Goal: Information Seeking & Learning: Learn about a topic

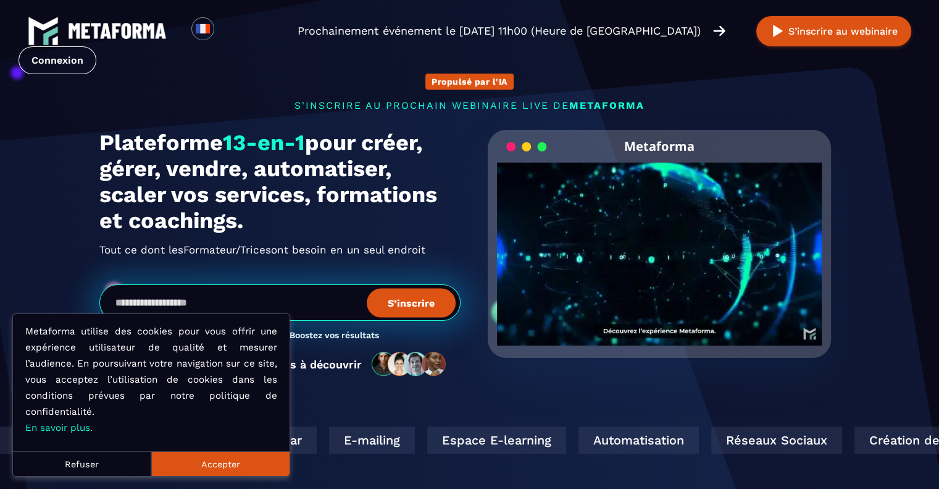
click at [111, 465] on button "Refuser" at bounding box center [82, 463] width 138 height 25
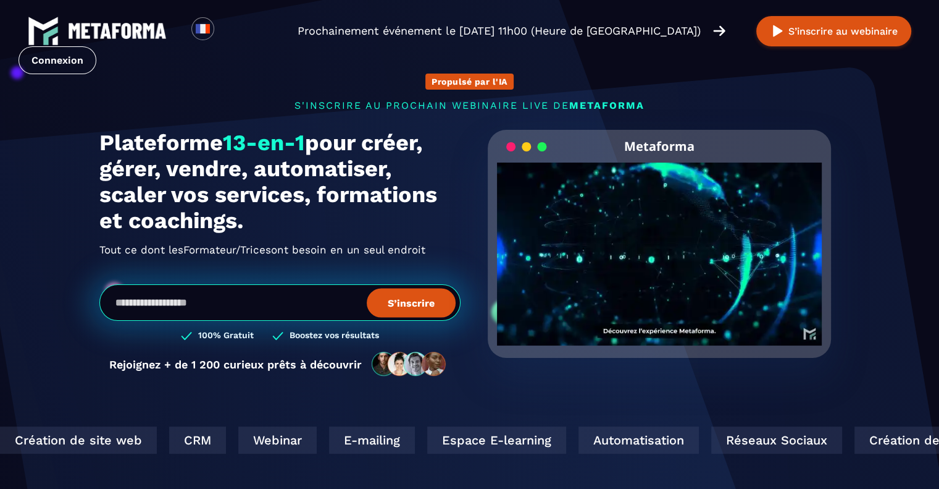
drag, startPoint x: 104, startPoint y: 147, endPoint x: 263, endPoint y: 224, distance: 176.8
click at [263, 224] on div "Propulsé par l'IA s'inscrire au prochain webinaire live de METAFORMA Prochainem…" at bounding box center [470, 218] width 766 height 341
click at [263, 224] on h1 "Plateforme 13-en-1 pour créer, gérer, vendre, automatiser, scaler vos services,…" at bounding box center [279, 182] width 361 height 104
drag, startPoint x: 306, startPoint y: 224, endPoint x: 67, endPoint y: 131, distance: 256.6
click at [67, 131] on section "Propulsé par l'IA s'inscrire au prochain webinaire live de METAFORMA Prochainem…" at bounding box center [469, 396] width 939 height 792
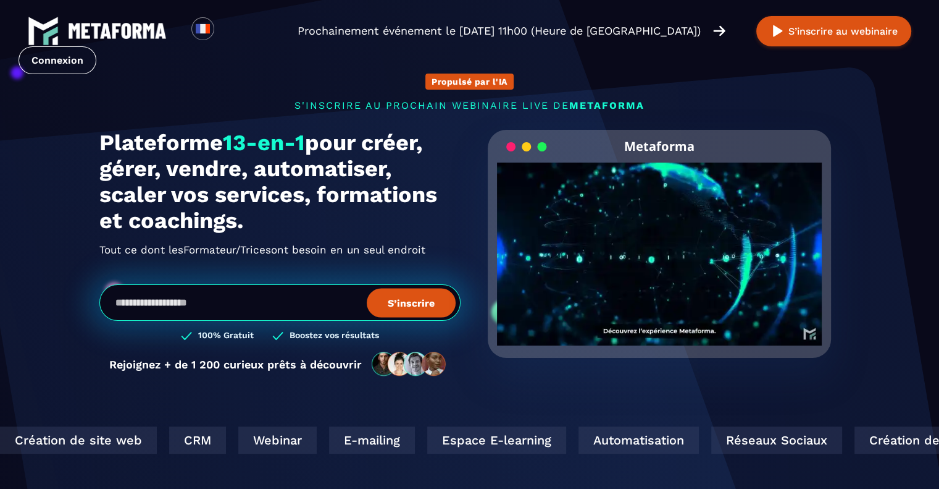
click at [67, 132] on section "Propulsé par l'IA s'inscrire au prochain webinaire live de METAFORMA Prochainem…" at bounding box center [469, 396] width 939 height 792
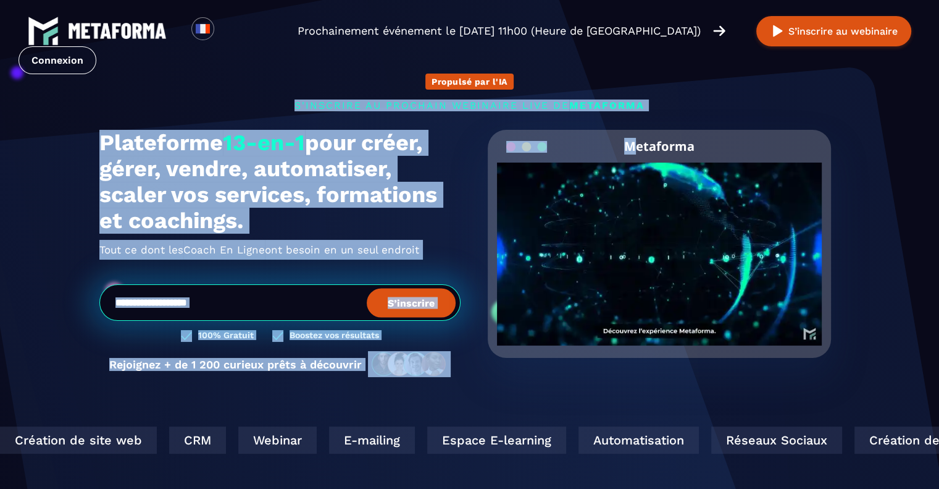
drag, startPoint x: 269, startPoint y: 104, endPoint x: 638, endPoint y: 114, distance: 368.9
click at [637, 114] on div "Propulsé par l'IA s'inscrire au prochain webinaire live de METAFORMA Prochainem…" at bounding box center [470, 218] width 766 height 341
click at [700, 110] on p "s'inscrire au prochain webinaire live de METAFORMA" at bounding box center [469, 105] width 741 height 12
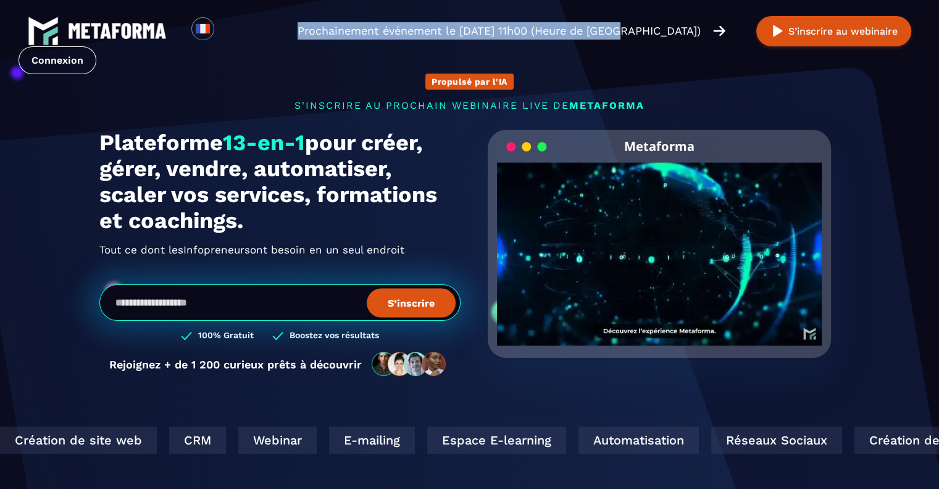
drag, startPoint x: 562, startPoint y: 15, endPoint x: 621, endPoint y: 28, distance: 60.6
click at [621, 28] on div "Loading... Prochainement événement le [DATE] 11h00 (Heure de [GEOGRAPHIC_DATA])…" at bounding box center [469, 45] width 939 height 90
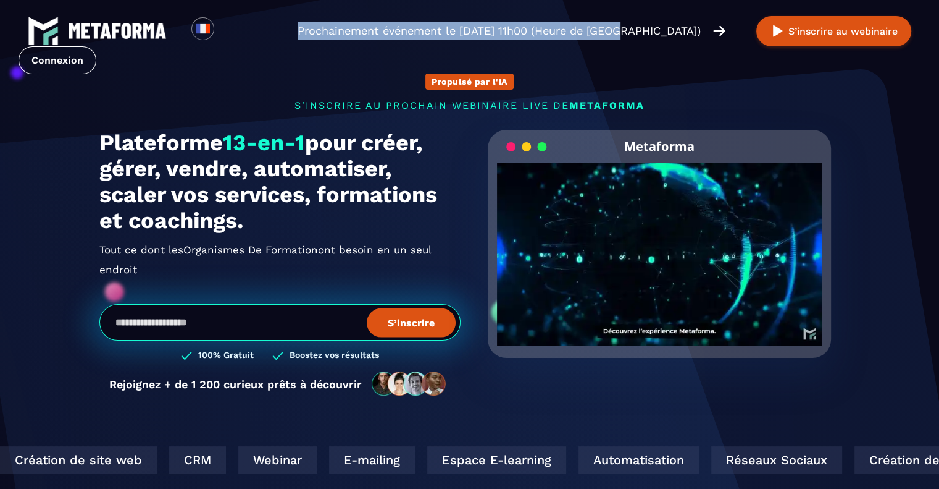
click at [628, 36] on p "Prochainement événement le [DATE] 11h00 (Heure de [GEOGRAPHIC_DATA])" at bounding box center [499, 30] width 403 height 17
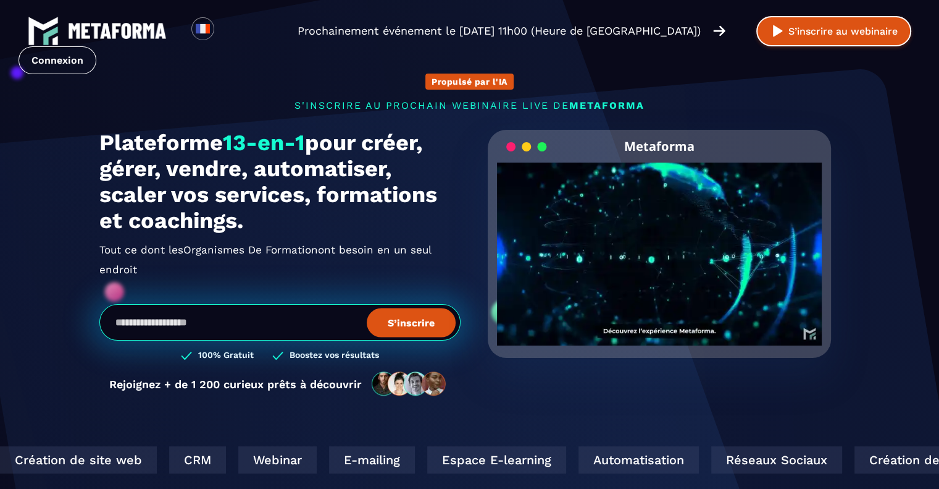
click at [776, 25] on img at bounding box center [777, 30] width 15 height 15
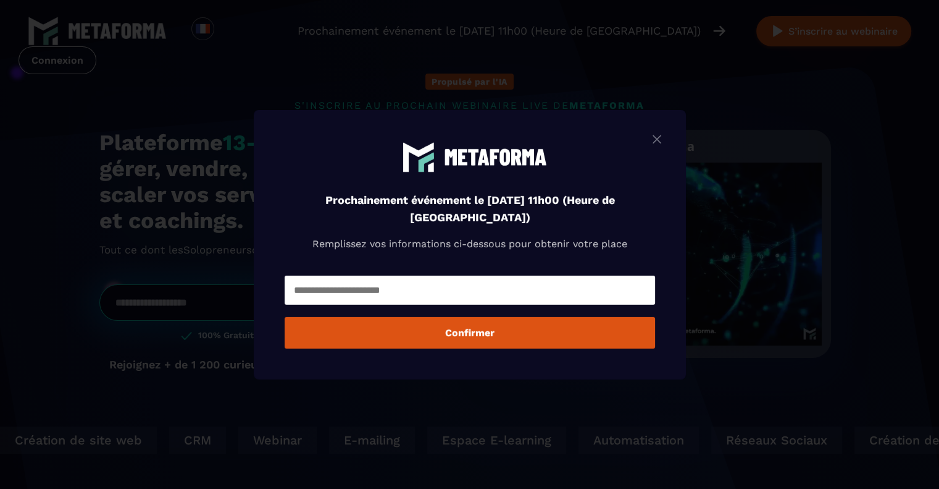
drag, startPoint x: 447, startPoint y: 52, endPoint x: 493, endPoint y: 67, distance: 48.1
click at [447, 53] on div "Modal window" at bounding box center [469, 244] width 939 height 489
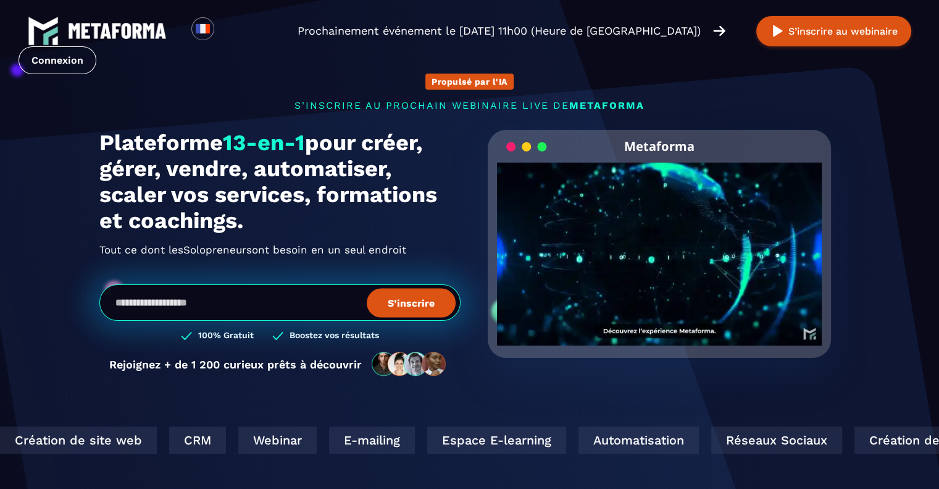
scroll to position [124, 0]
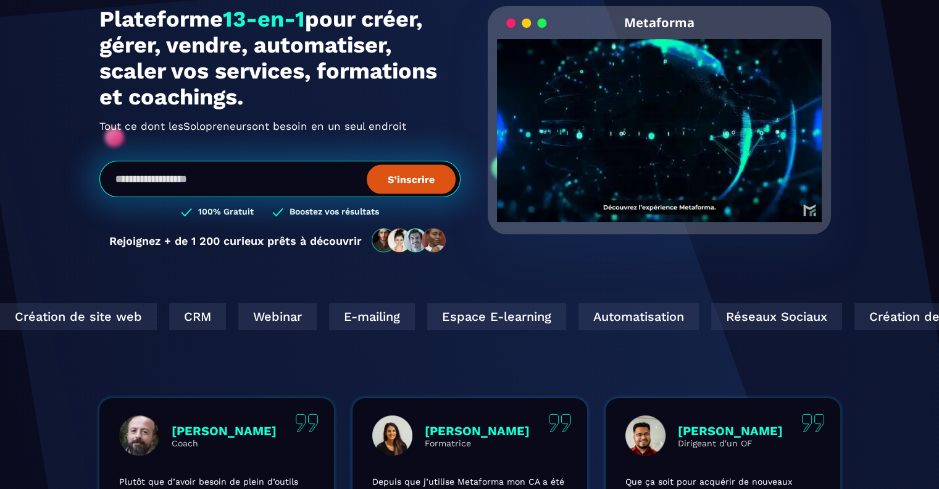
click at [653, 144] on video "Your browser does not support the video tag." at bounding box center [660, 120] width 326 height 162
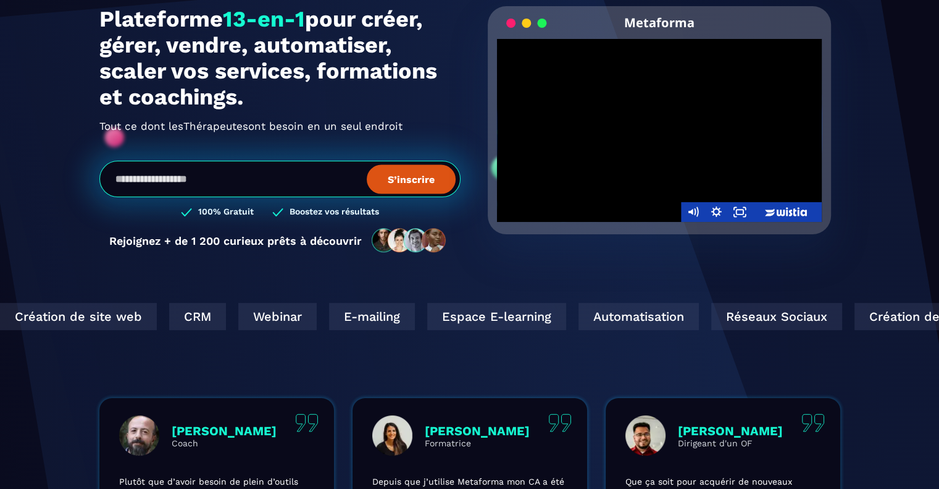
click at [711, 135] on div at bounding box center [660, 130] width 326 height 183
click at [690, 119] on div at bounding box center [660, 130] width 326 height 183
drag, startPoint x: 695, startPoint y: 164, endPoint x: 697, endPoint y: 178, distance: 14.3
click at [697, 178] on div "Volume" at bounding box center [692, 170] width 23 height 65
click at [737, 212] on icon "Fullscreen" at bounding box center [739, 212] width 23 height 20
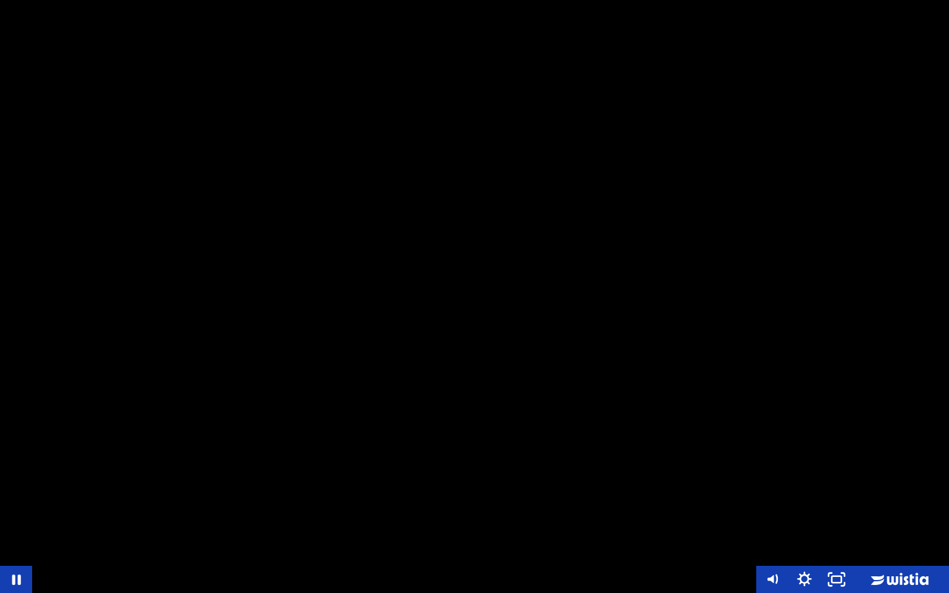
click at [471, 284] on div at bounding box center [474, 296] width 949 height 593
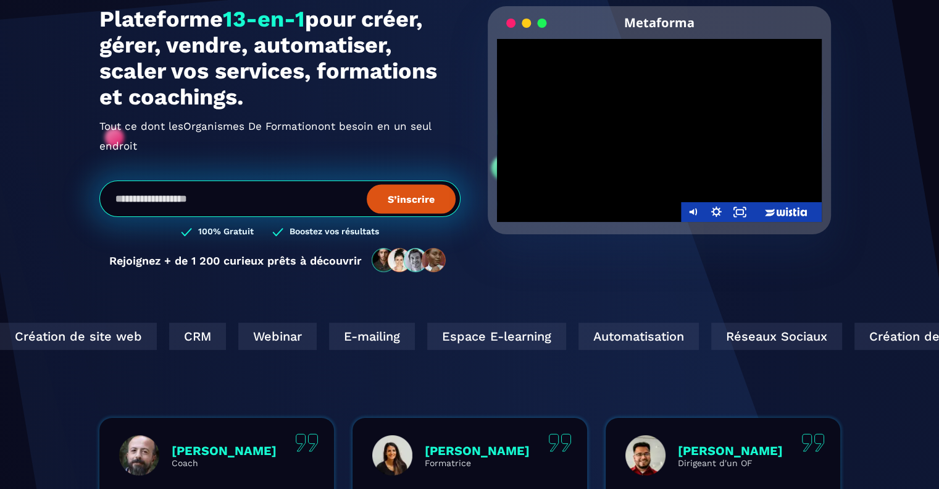
click at [605, 113] on div at bounding box center [660, 130] width 326 height 183
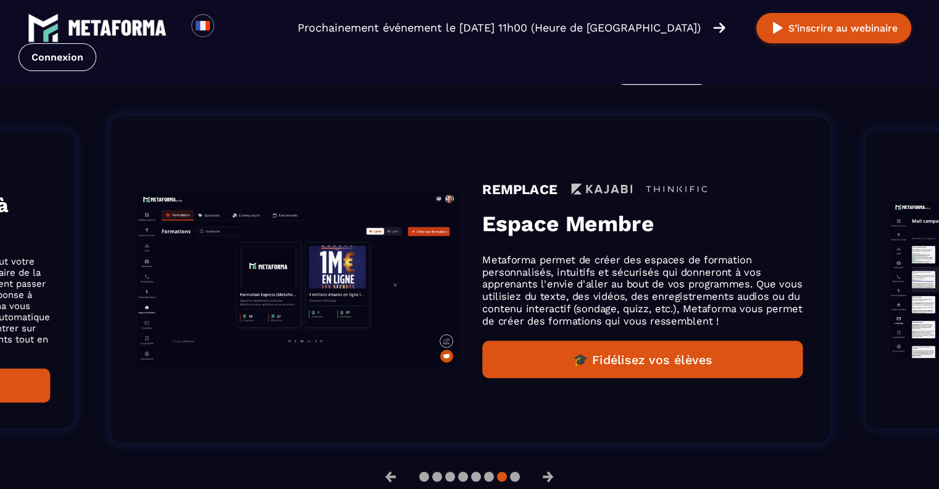
scroll to position [845, 0]
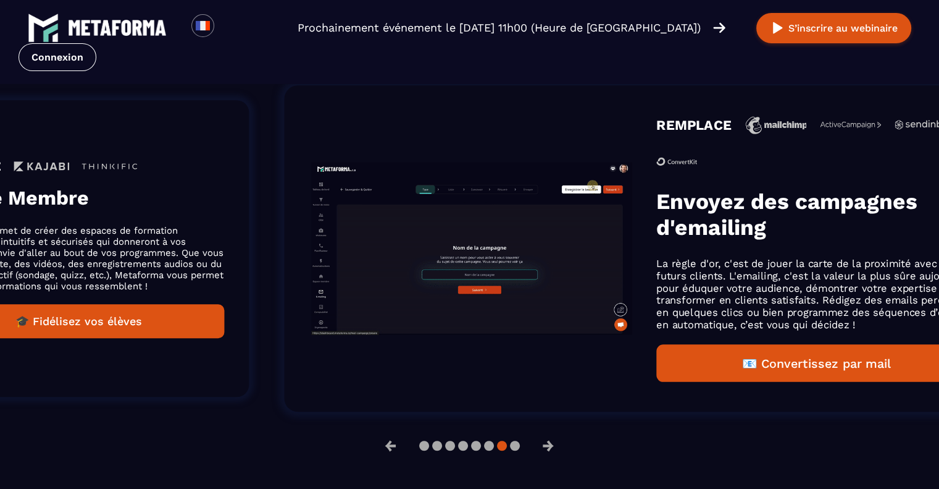
drag, startPoint x: 671, startPoint y: 195, endPoint x: 101, endPoint y: 217, distance: 570.0
click at [114, 217] on div "REMPLACE Espace Membre Metaforma permet de créer des espaces de formation perso…" at bounding box center [79, 248] width 292 height 179
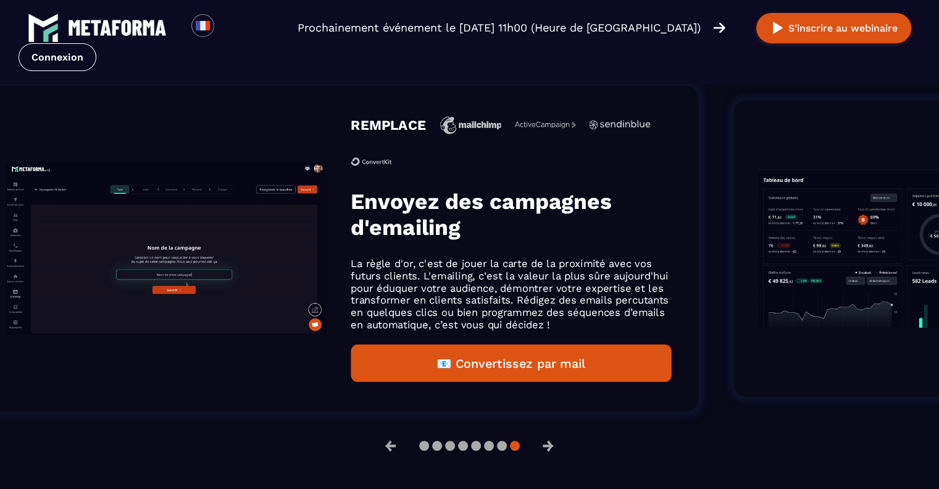
drag, startPoint x: 759, startPoint y: 226, endPoint x: 95, endPoint y: 228, distance: 663.4
click at [351, 228] on h3 "Envoyez des campagnes d'emailing" at bounding box center [511, 214] width 321 height 52
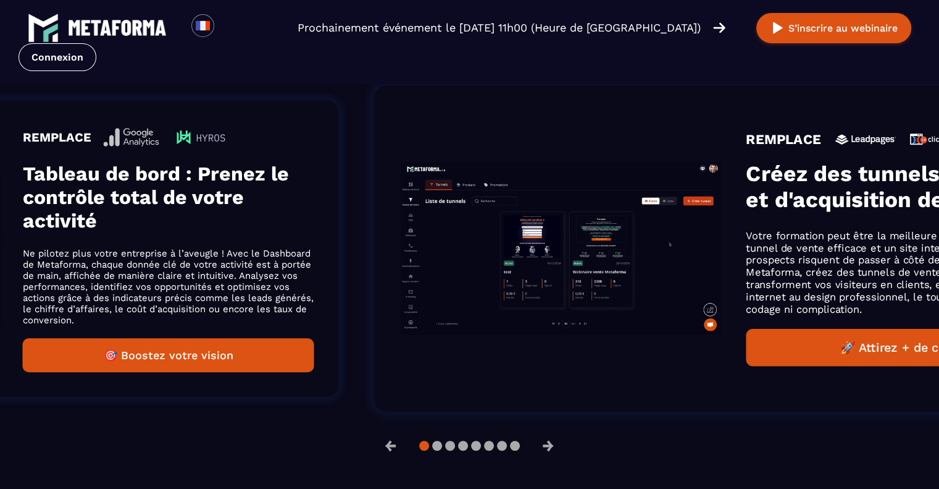
drag, startPoint x: 747, startPoint y: 212, endPoint x: 67, endPoint y: 229, distance: 680.9
click at [74, 230] on ol "REMPLACE Envoyez des campagnes d'emailing La règle d'or, c'est de jouer la cart…" at bounding box center [119, 248] width 939 height 364
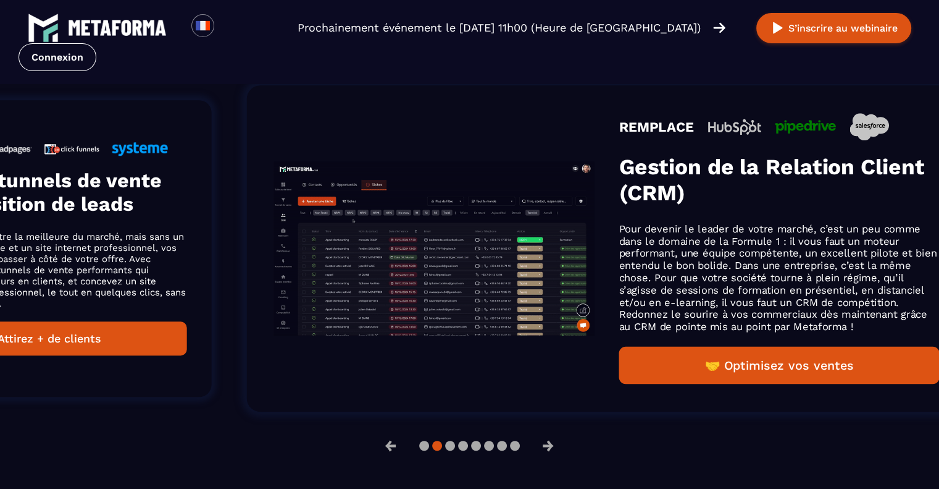
drag, startPoint x: 626, startPoint y: 208, endPoint x: 40, endPoint y: 225, distance: 587.1
click at [40, 225] on div "REMPLACE Créez des tunnels de vente et d'acquisition de leads Votre formation p…" at bounding box center [42, 248] width 292 height 214
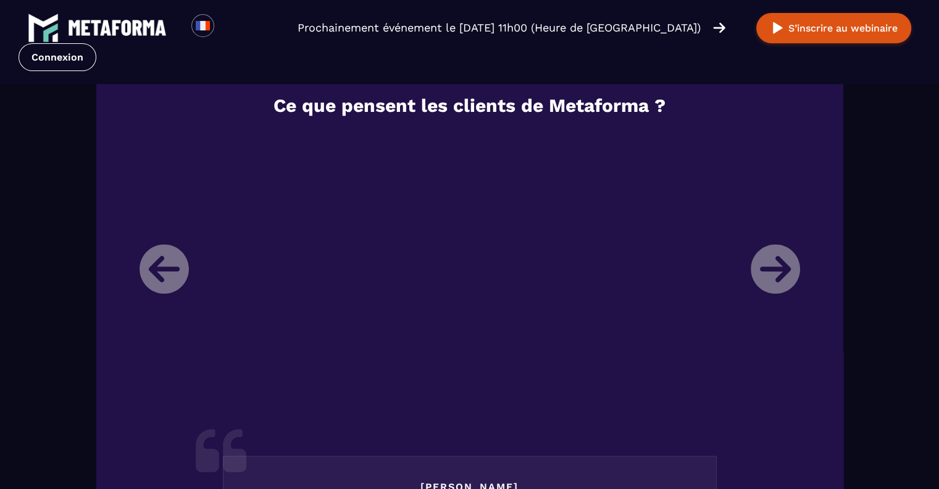
scroll to position [1463, 0]
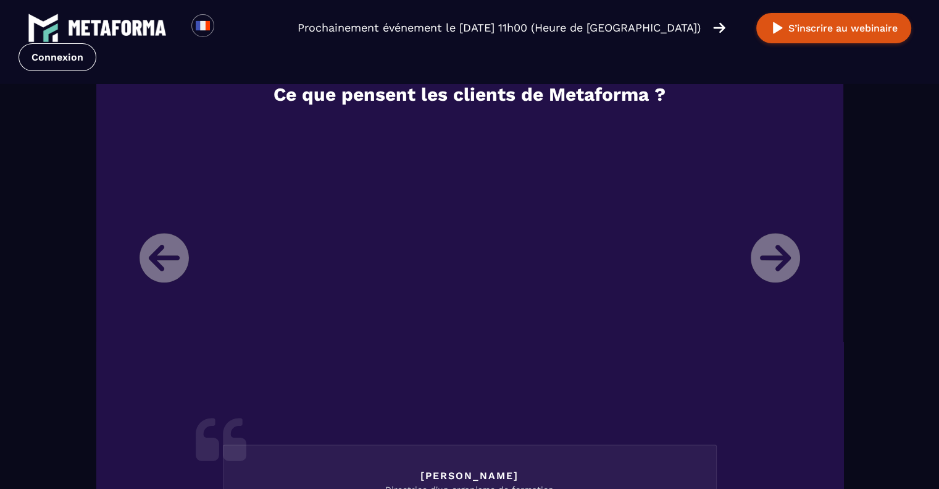
click at [778, 252] on li "[PERSON_NAME] Directrice d'un organisme de formation Je m’appelle [PERSON_NAME]…" at bounding box center [469, 442] width 679 height 644
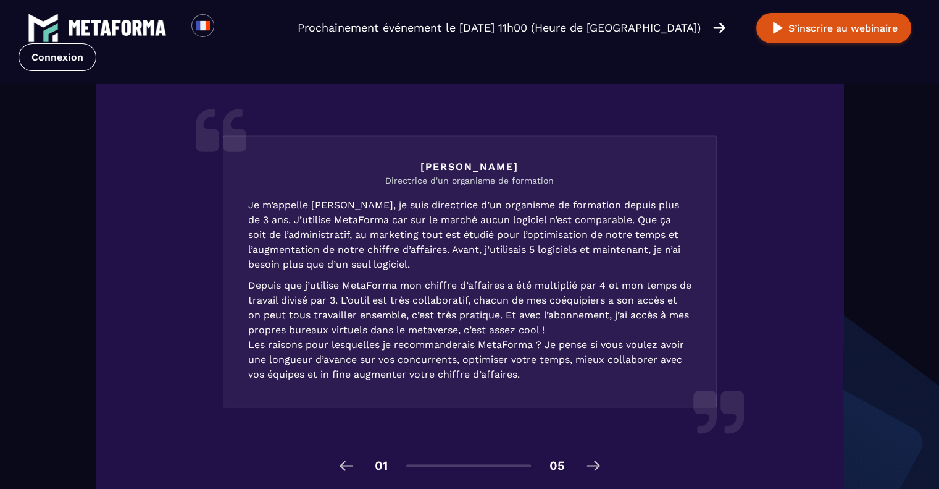
drag, startPoint x: 581, startPoint y: 285, endPoint x: 385, endPoint y: 298, distance: 195.6
click at [385, 298] on p "Je m’appelle [PERSON_NAME], je suis directrice d’un organisme de formation depu…" at bounding box center [469, 290] width 443 height 184
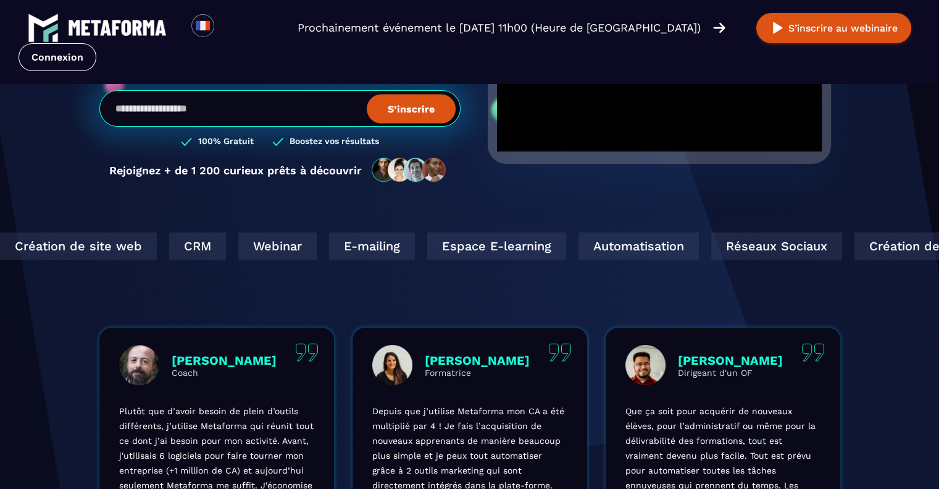
scroll to position [0, 0]
